Goal: Information Seeking & Learning: Find contact information

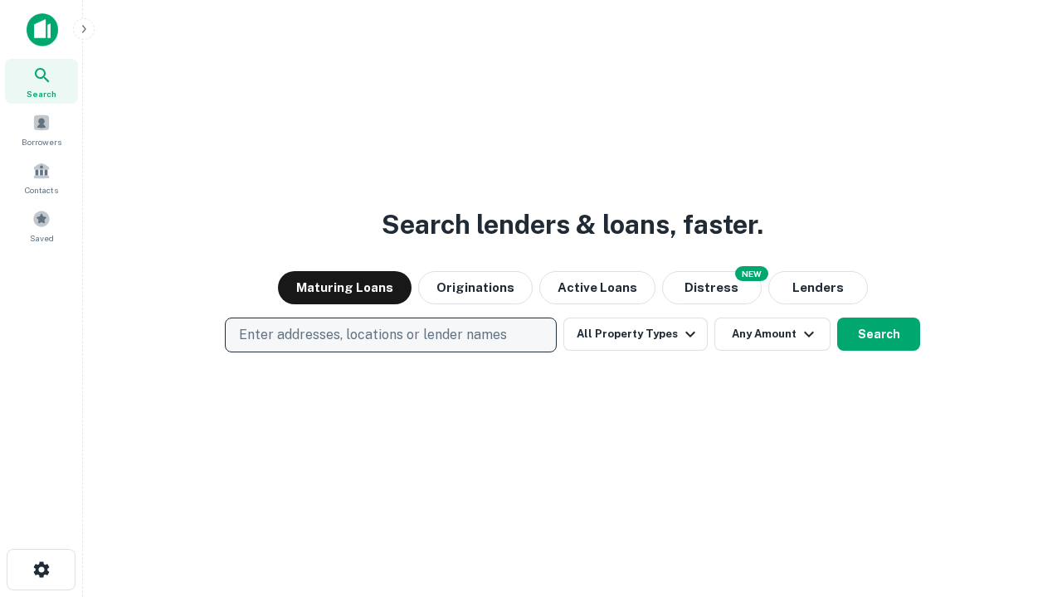
click at [390, 335] on p "Enter addresses, locations or lender names" at bounding box center [373, 335] width 268 height 20
type input "**********"
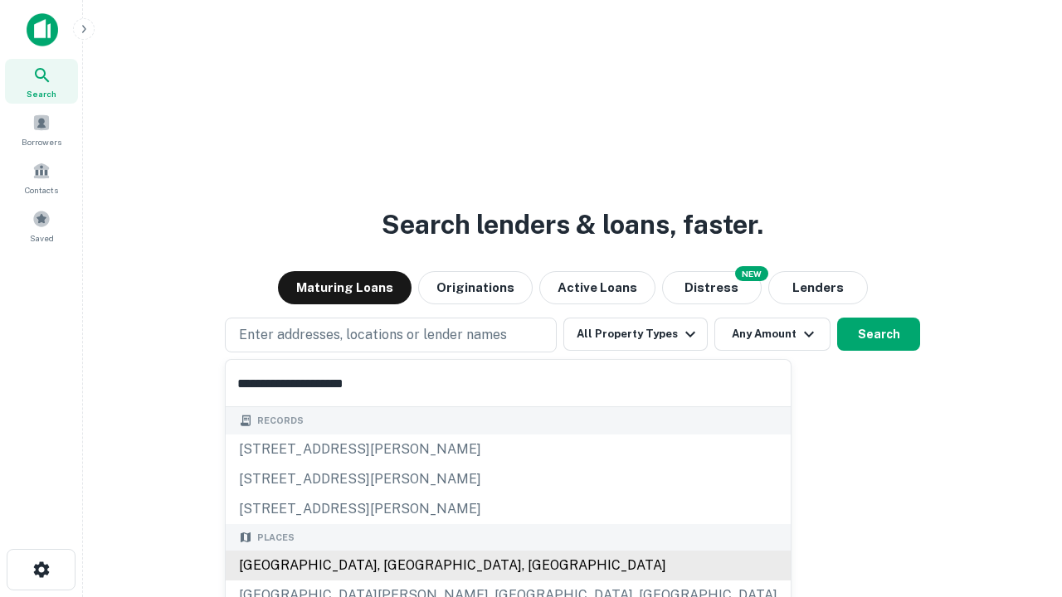
click at [396, 566] on div "[GEOGRAPHIC_DATA], [GEOGRAPHIC_DATA], [GEOGRAPHIC_DATA]" at bounding box center [508, 566] width 565 height 30
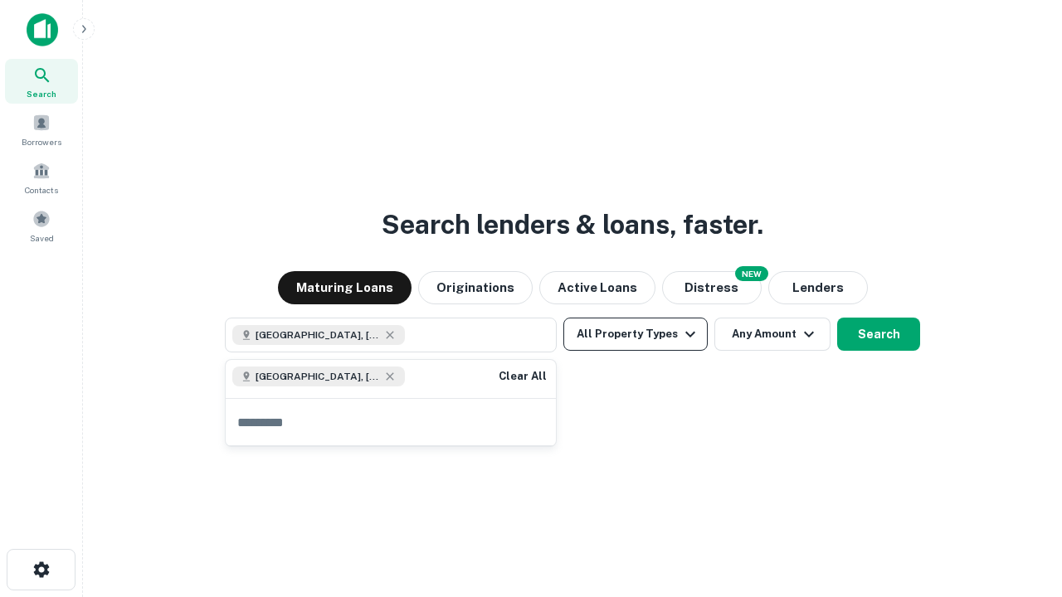
click at [635, 334] on button "All Property Types" at bounding box center [635, 334] width 144 height 33
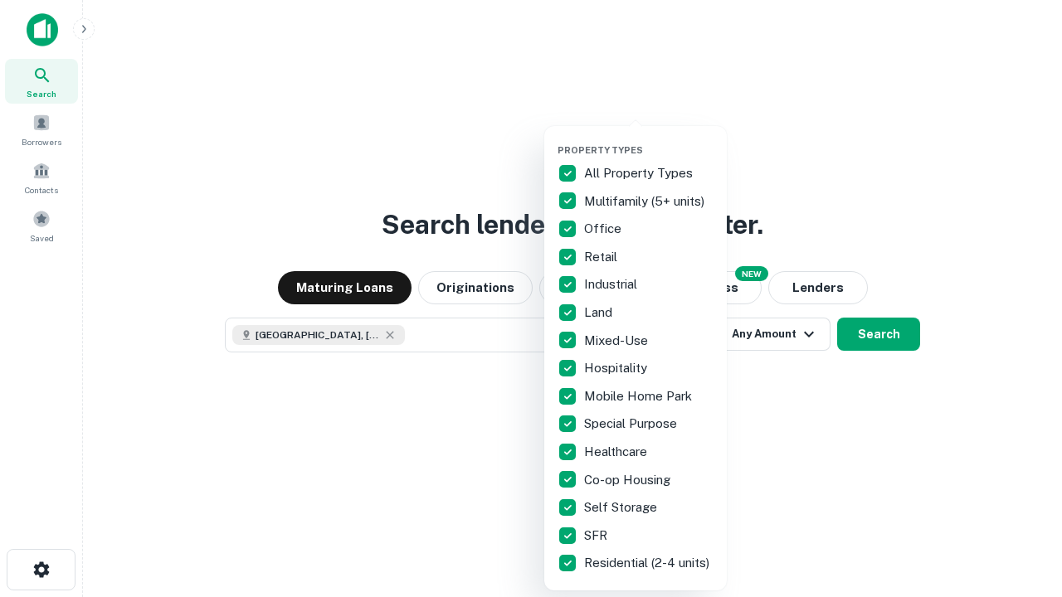
click at [649, 139] on button "button" at bounding box center [648, 139] width 182 height 1
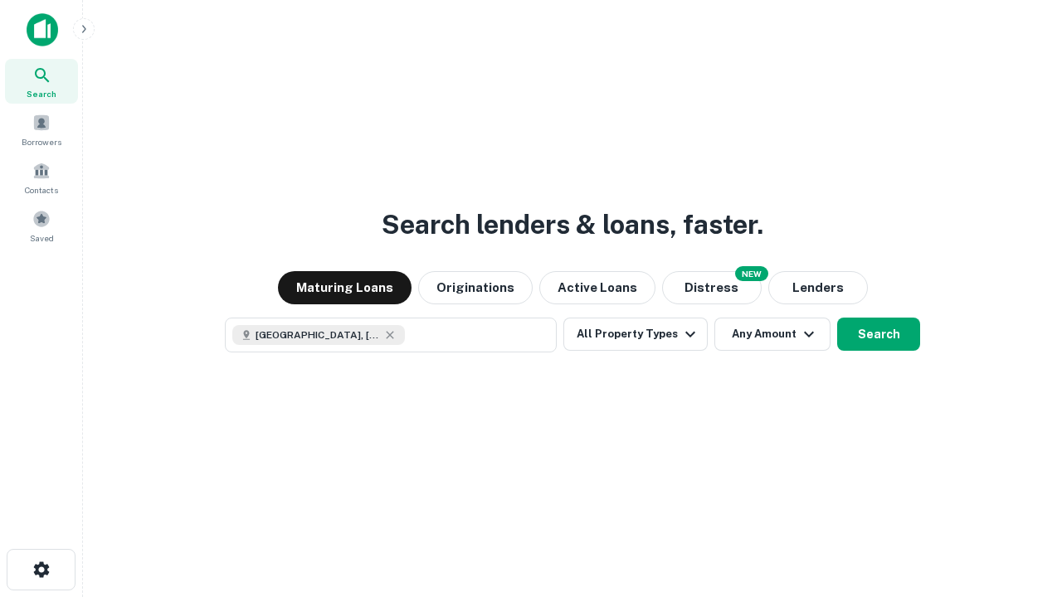
scroll to position [27, 0]
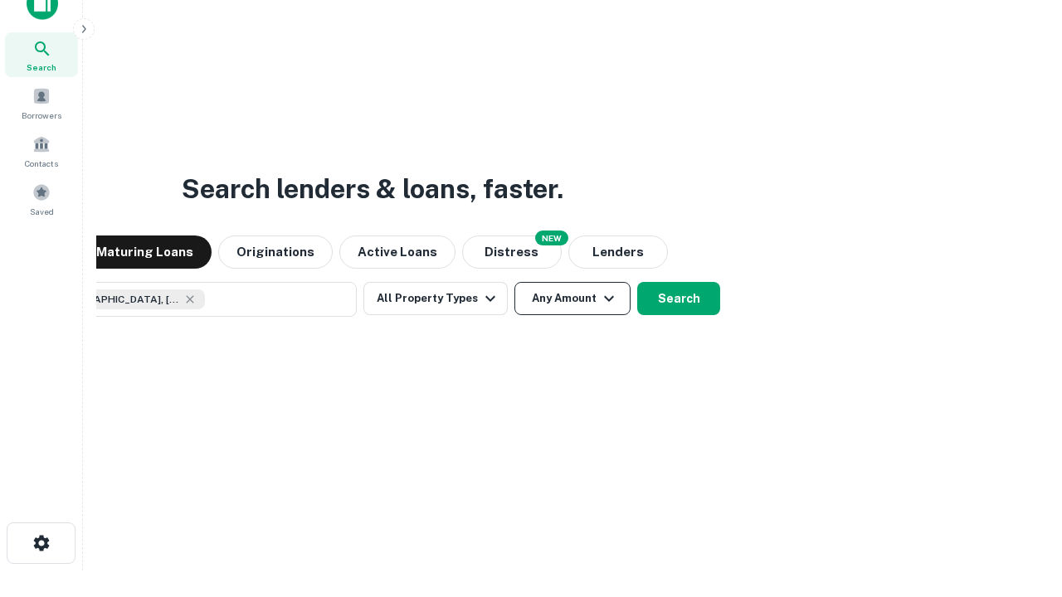
click at [514, 282] on button "Any Amount" at bounding box center [572, 298] width 116 height 33
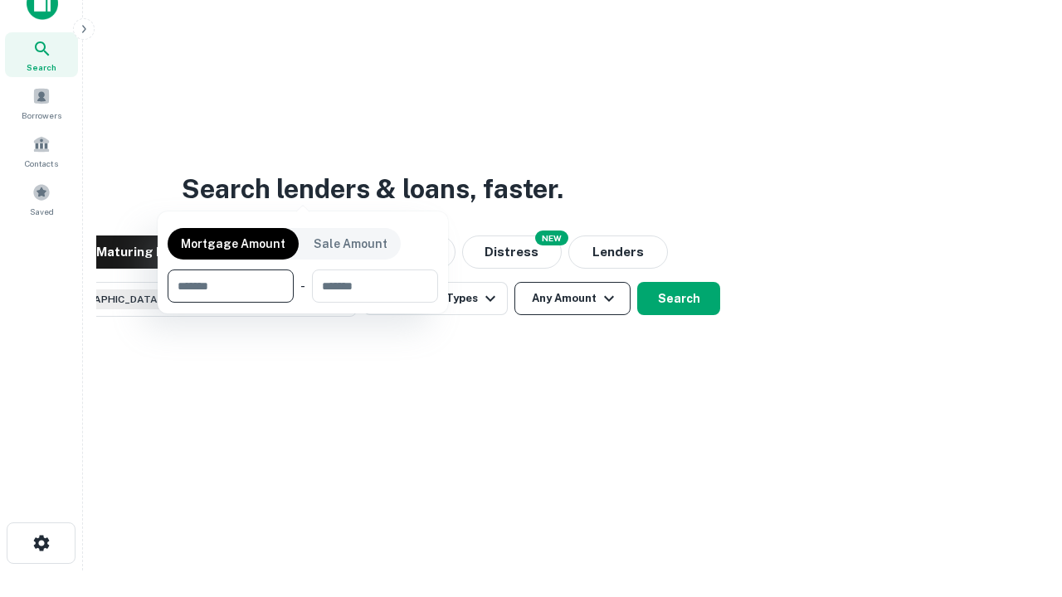
scroll to position [119, 469]
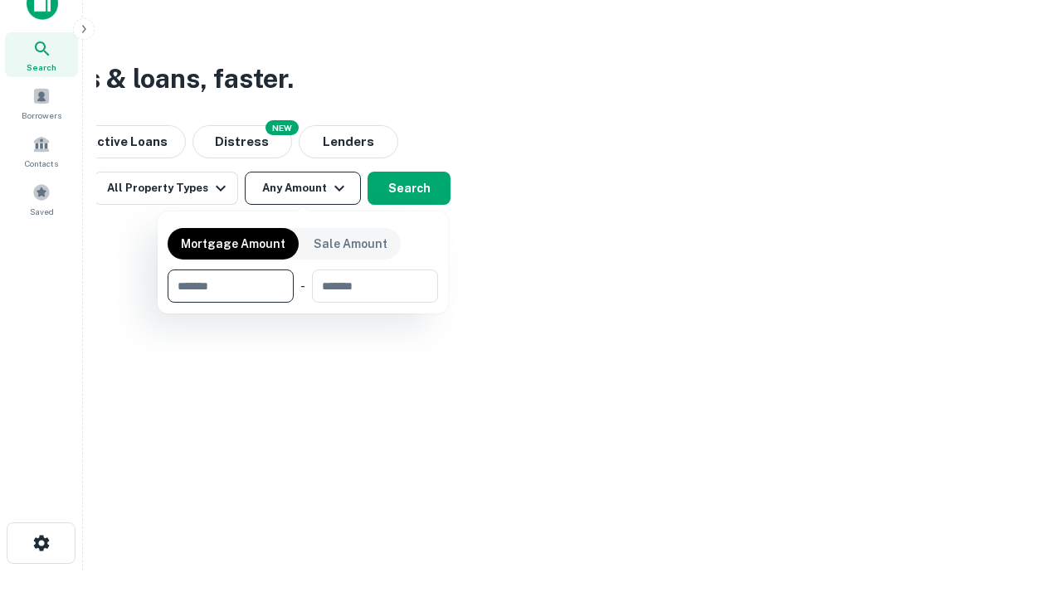
type input "*******"
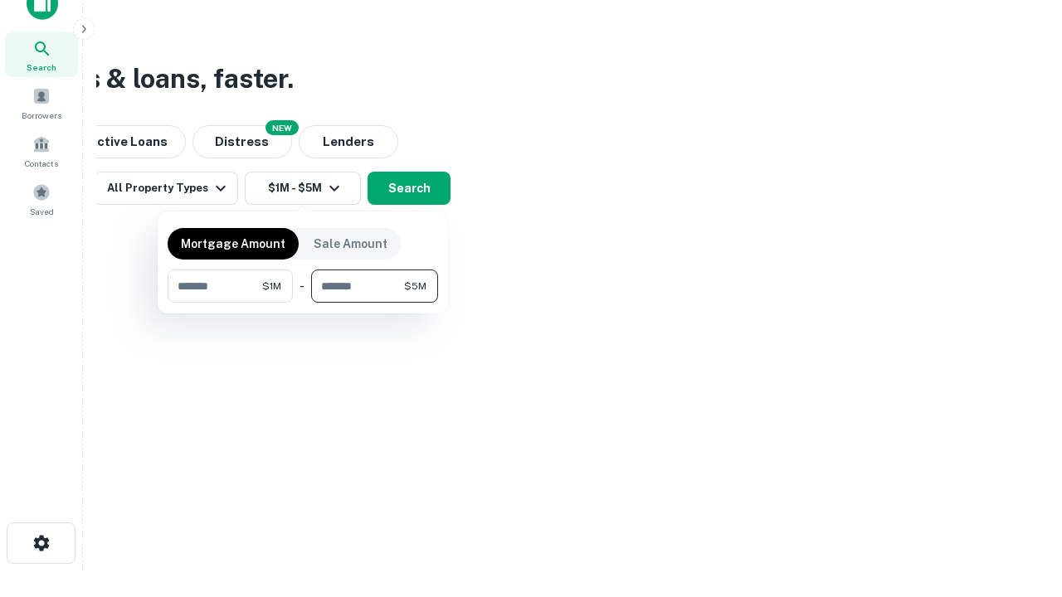
type input "*******"
click at [303, 303] on button "button" at bounding box center [303, 303] width 270 height 1
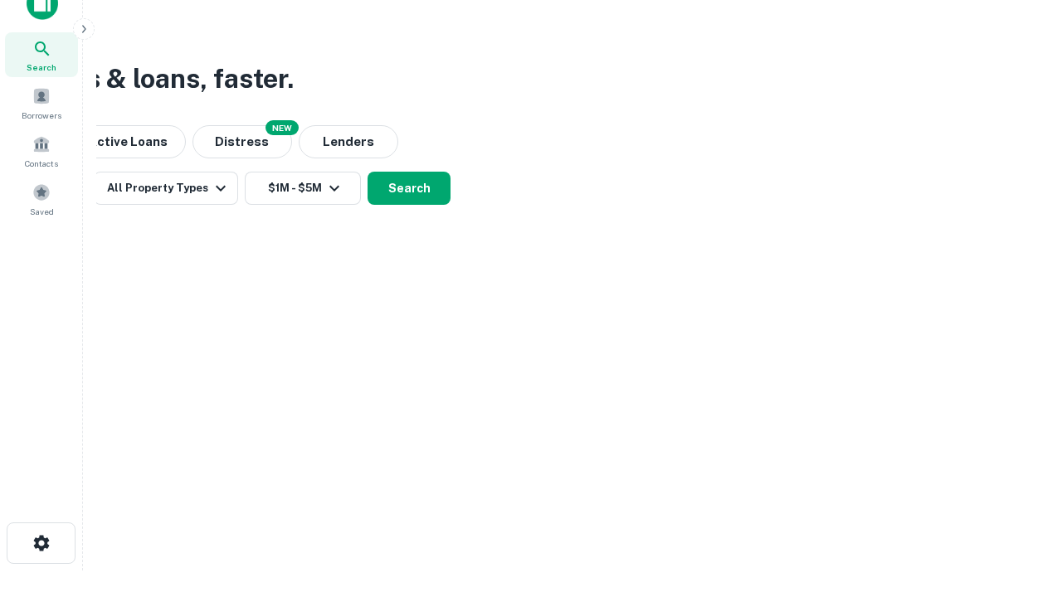
scroll to position [27, 0]
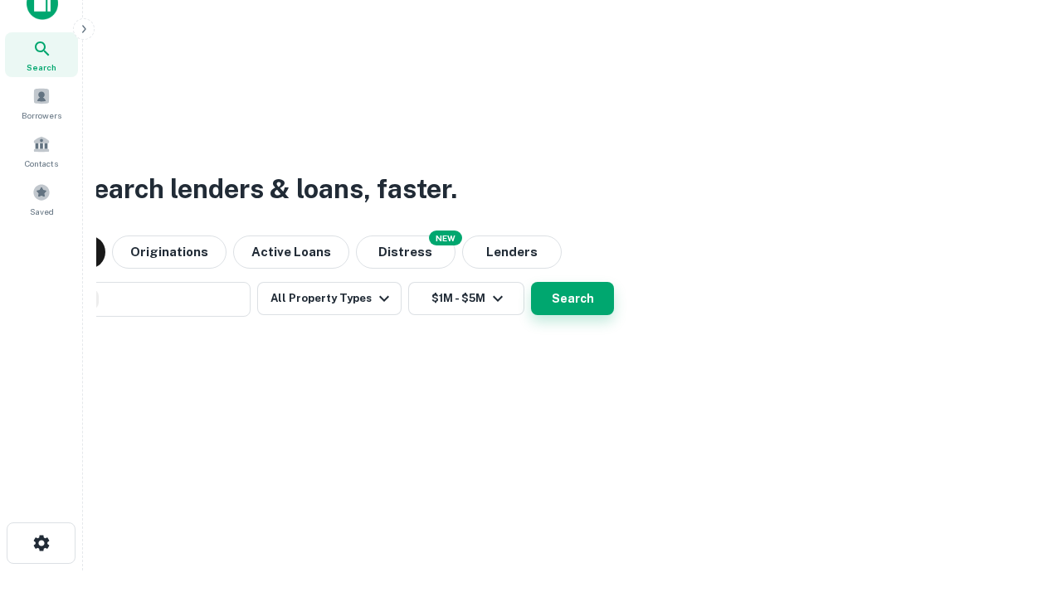
click at [531, 282] on button "Search" at bounding box center [572, 298] width 83 height 33
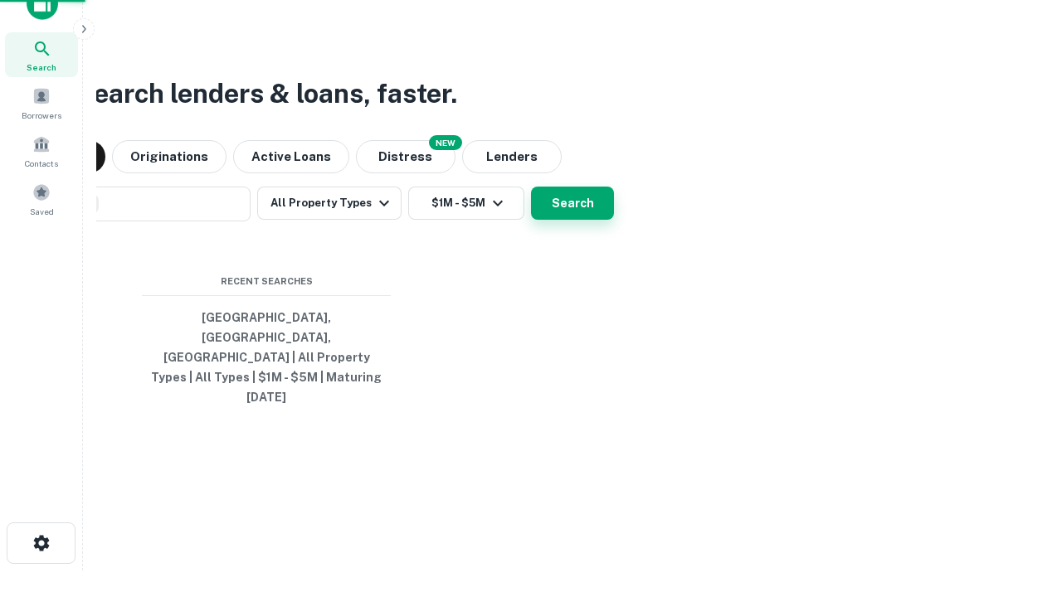
scroll to position [44, 469]
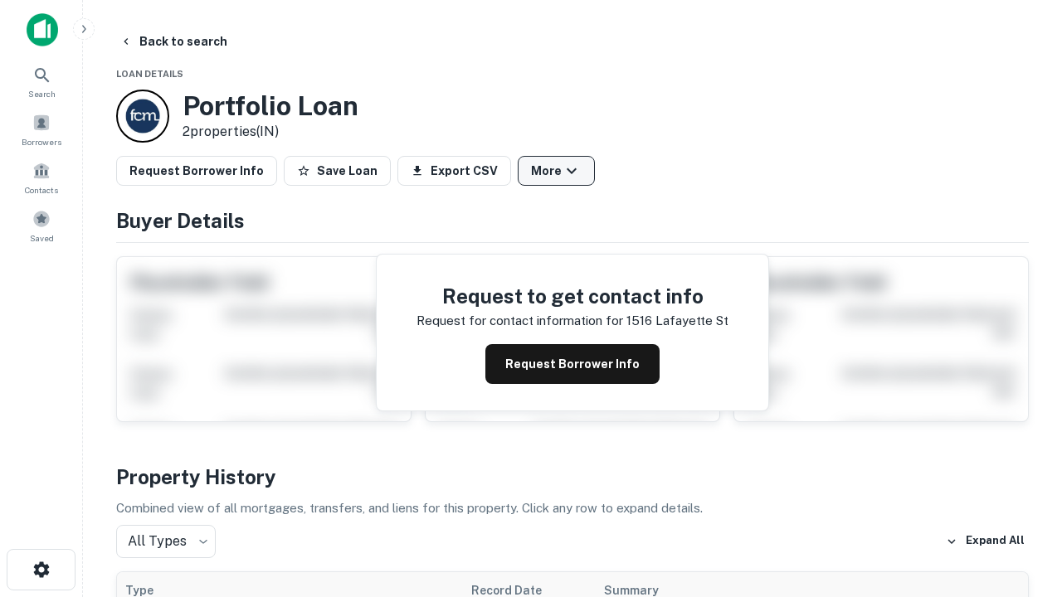
click at [556, 171] on button "More" at bounding box center [556, 171] width 77 height 30
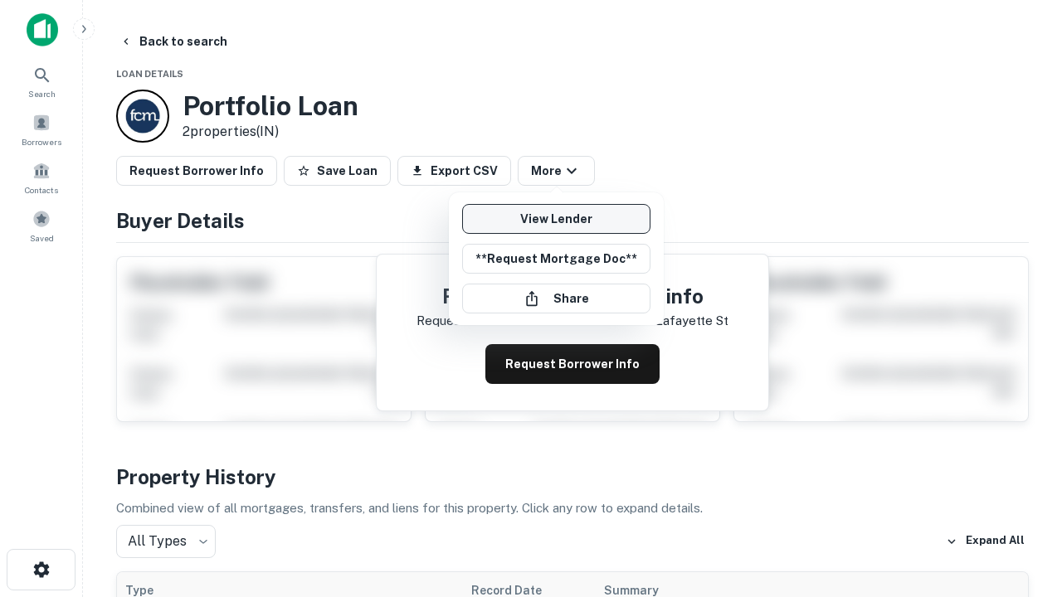
click at [556, 219] on link "View Lender" at bounding box center [556, 219] width 188 height 30
